Goal: Information Seeking & Learning: Learn about a topic

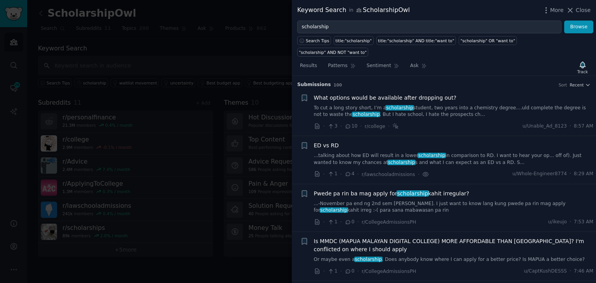
scroll to position [1650, 0]
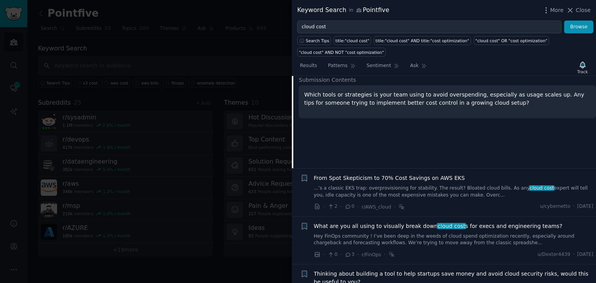
scroll to position [1034, 0]
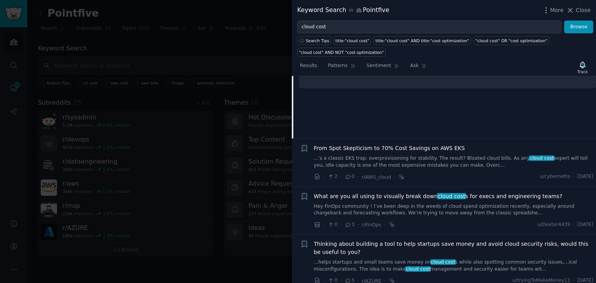
click at [434, 154] on div "From Spot Skepticism to 70% Cost Savings on AWS EKS ...’s a classic EKS trap: o…" at bounding box center [454, 162] width 280 height 37
click at [401, 155] on link "...’s a classic EKS trap: overprovisioning for stability. The result? Bloated c…" at bounding box center [454, 162] width 280 height 14
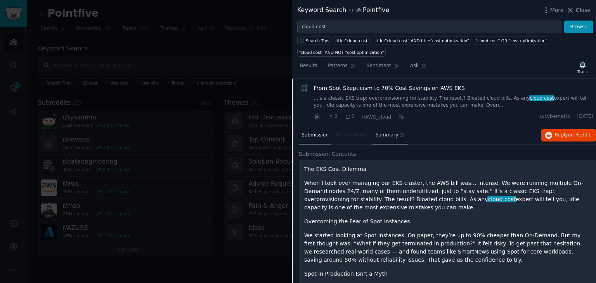
scroll to position [965, 0]
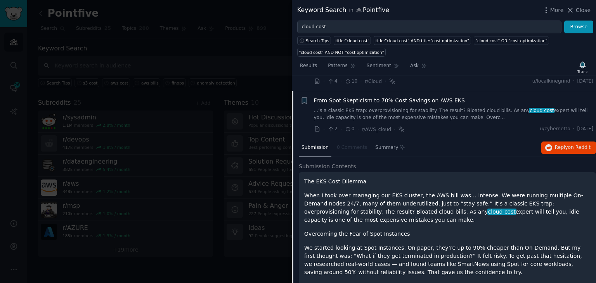
click at [340, 178] on p "The EKS Cost Dilemma" at bounding box center [447, 182] width 286 height 8
copy div "The EKS Cost Dilemma"
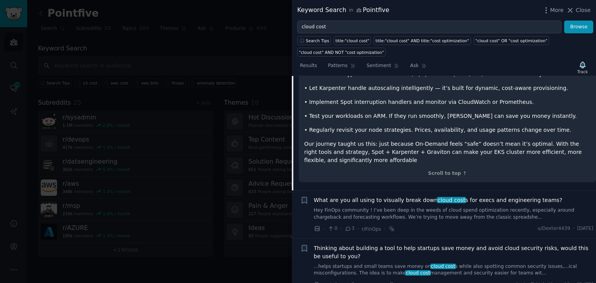
scroll to position [1470, 0]
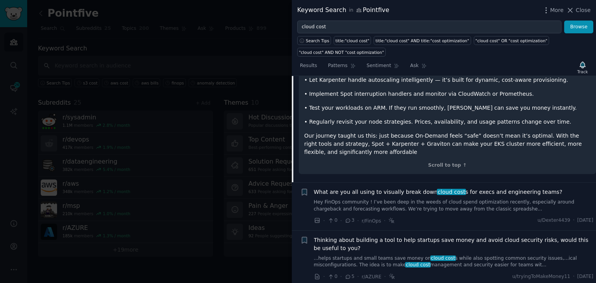
click at [402, 199] on link "Hey FinOps community ! I’ve been deep in the weeds of cloud spend optimization …" at bounding box center [454, 206] width 280 height 14
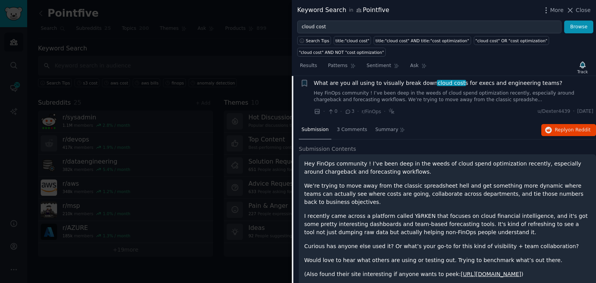
scroll to position [1013, 0]
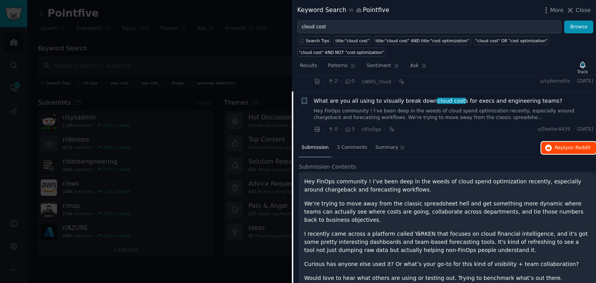
click at [571, 145] on span "on Reddit" at bounding box center [579, 147] width 23 height 5
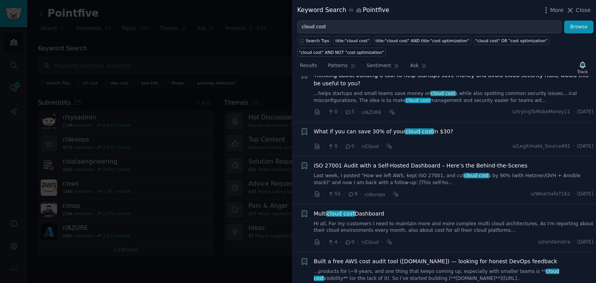
scroll to position [1324, 0]
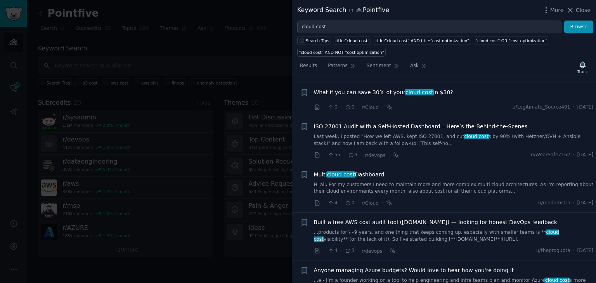
click at [410, 182] on link "Hi all, For my customers I need to maintain more and more complex multi cloud a…" at bounding box center [454, 189] width 280 height 14
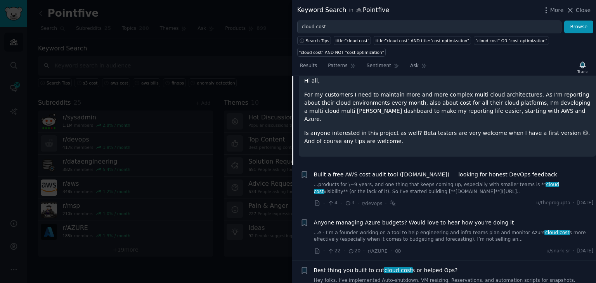
scroll to position [1315, 0]
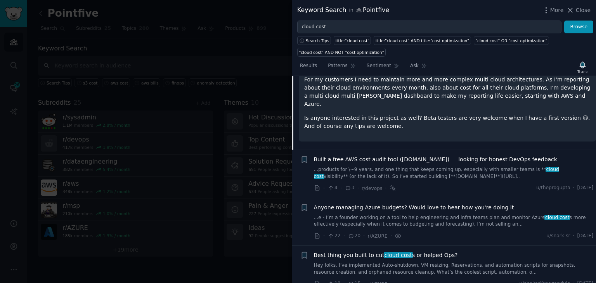
click at [403, 215] on link "...e - I’m a founder working on a tool to help engineering and infra teams plan…" at bounding box center [454, 222] width 280 height 14
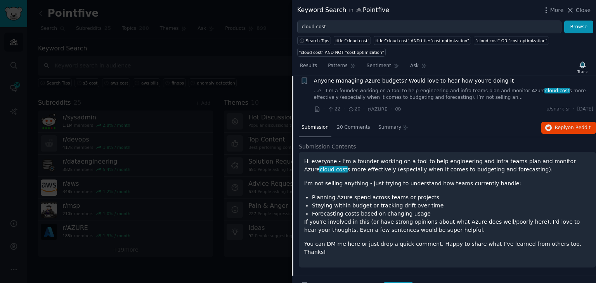
scroll to position [1295, 0]
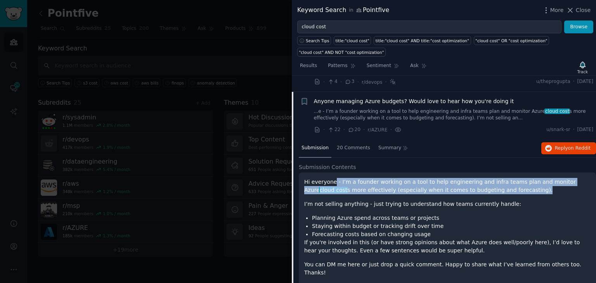
drag, startPoint x: 332, startPoint y: 168, endPoint x: 534, endPoint y: 177, distance: 202.0
click at [534, 178] on p "Hi everyone - I’m a founder working on a tool to help engineering and infra tea…" at bounding box center [447, 186] width 286 height 16
click at [581, 146] on span "on Reddit" at bounding box center [579, 148] width 23 height 5
